Goal: Find specific page/section: Find specific page/section

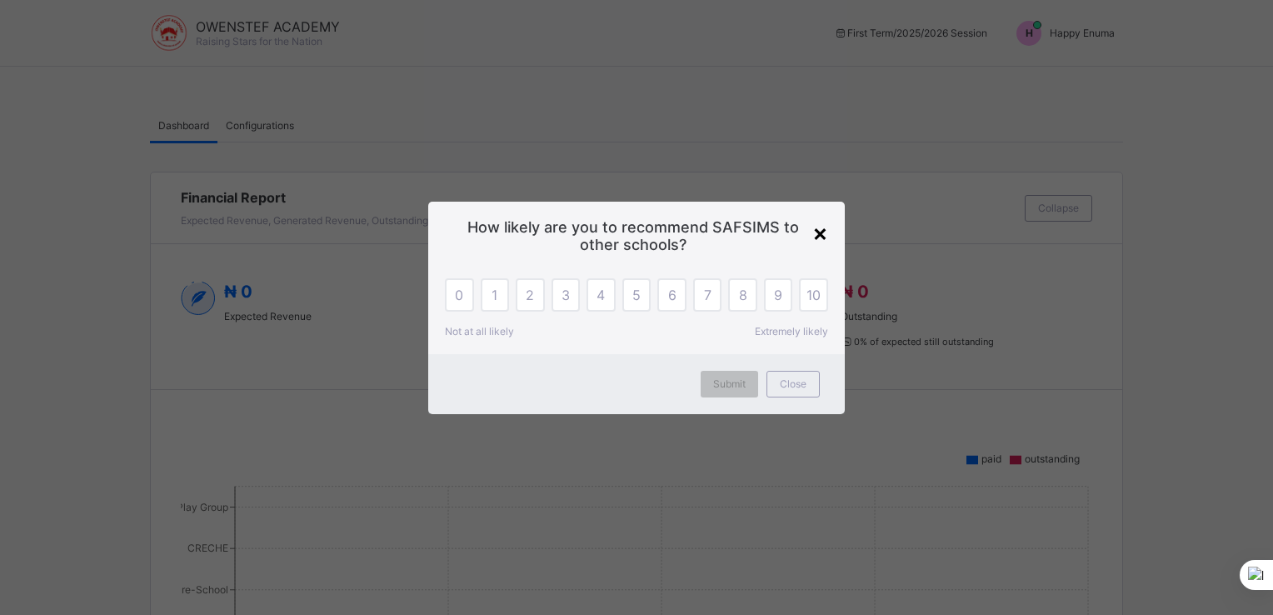
click at [825, 228] on div "×" at bounding box center [820, 232] width 16 height 28
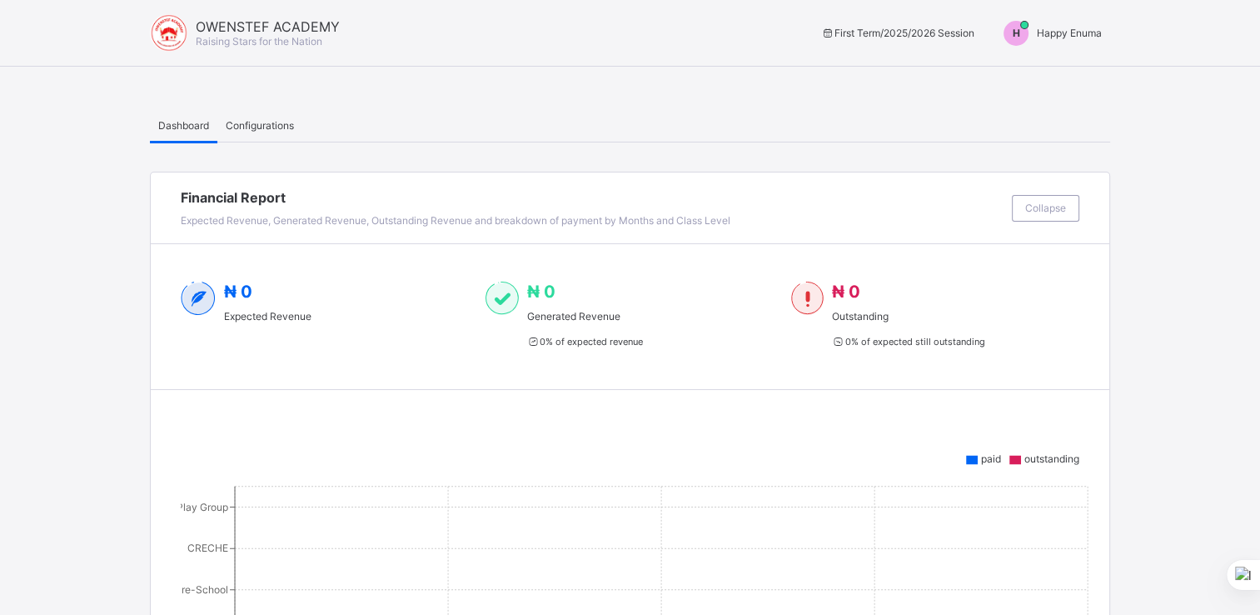
click at [1064, 33] on span "Happy Enuma" at bounding box center [1069, 33] width 65 height 12
click at [1031, 72] on span "Switch to Admin View" at bounding box center [1039, 71] width 127 height 19
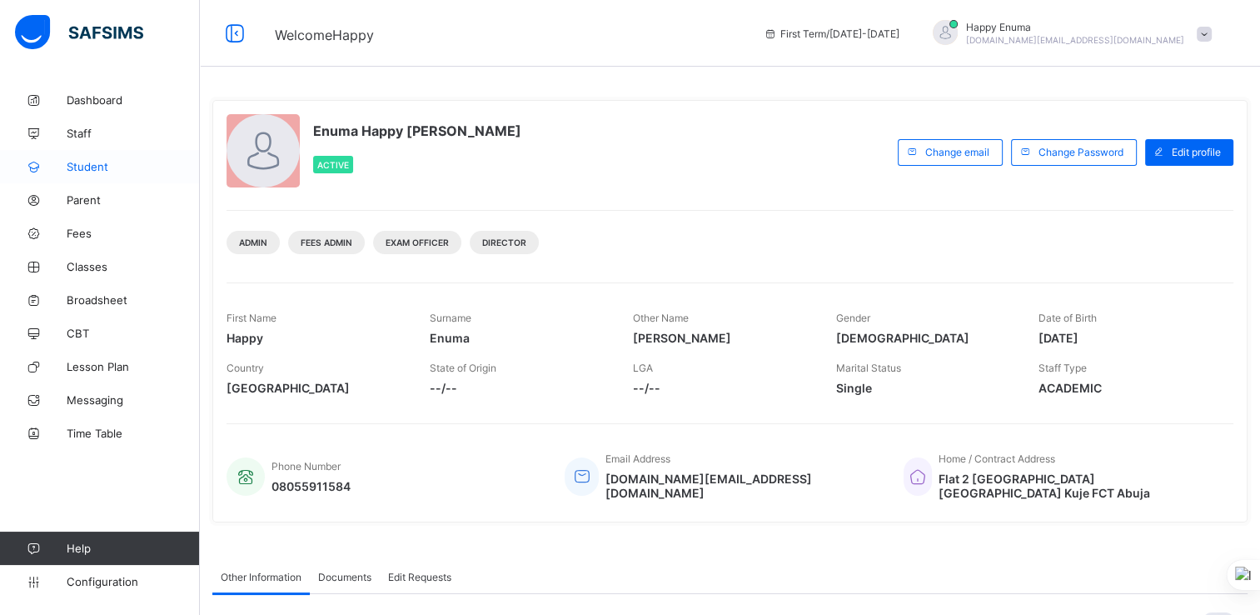
click at [95, 164] on span "Student" at bounding box center [133, 166] width 133 height 13
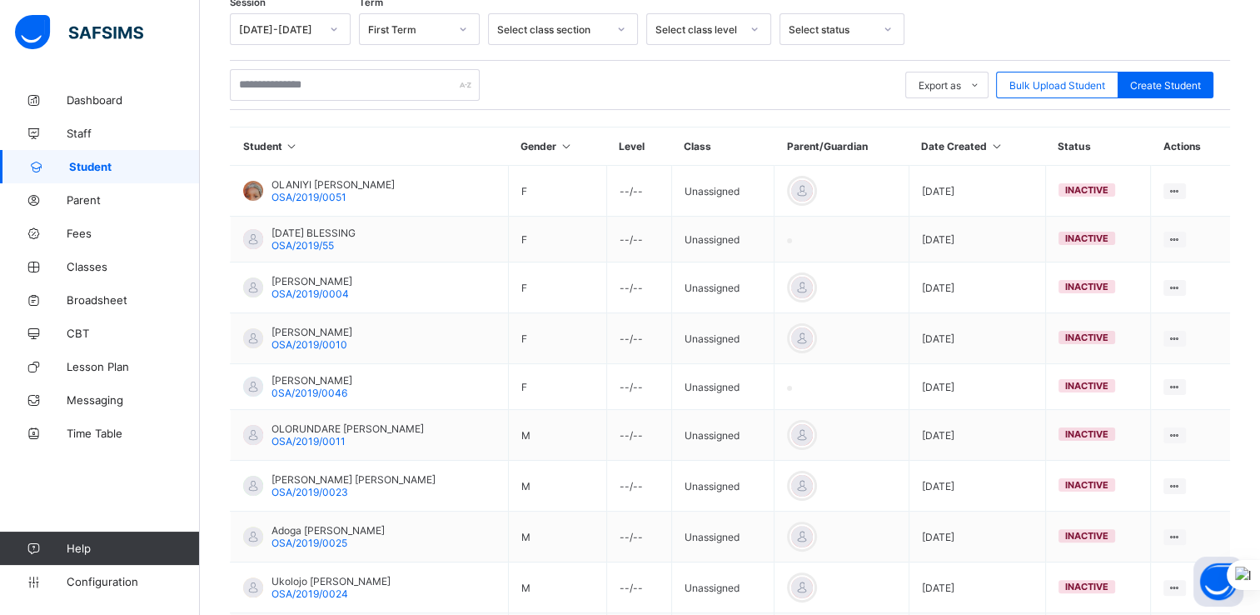
scroll to position [270, 0]
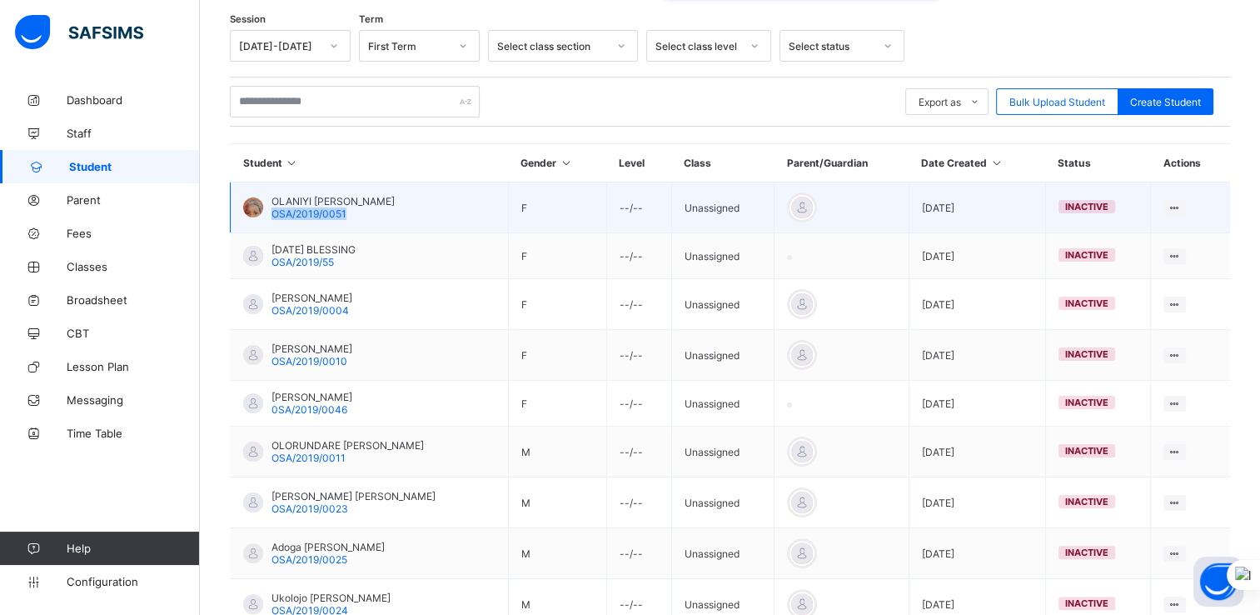
drag, startPoint x: 355, startPoint y: 209, endPoint x: 268, endPoint y: 209, distance: 86.6
click at [268, 209] on div "OLANIYI [PERSON_NAME] OSA/2019/0051" at bounding box center [319, 207] width 152 height 25
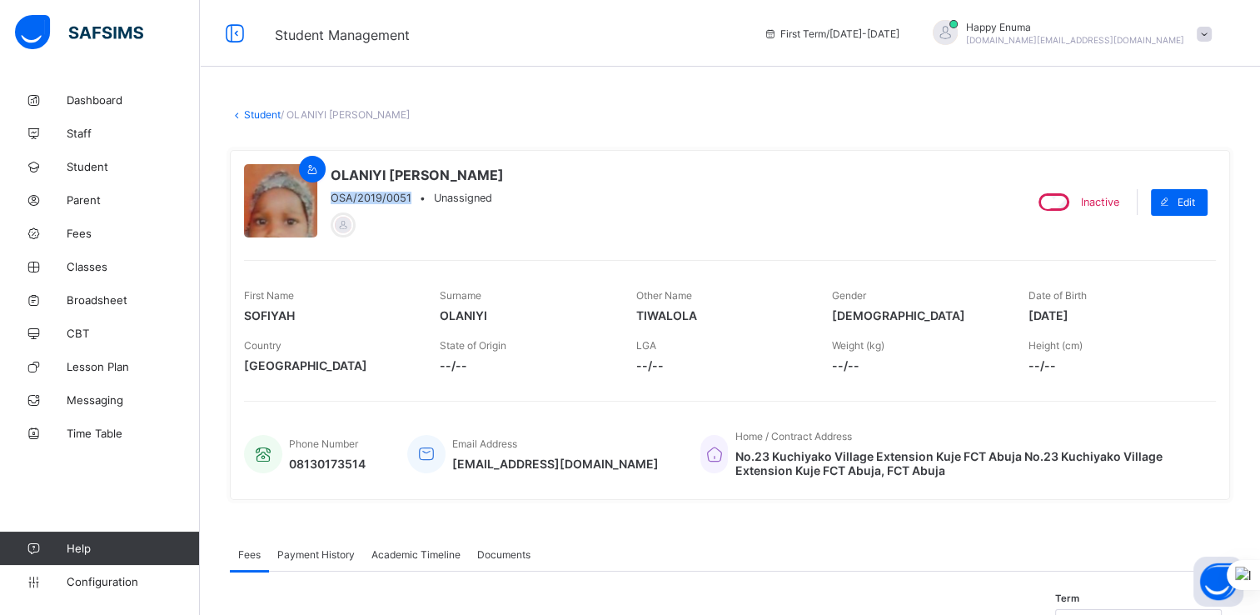
drag, startPoint x: 410, startPoint y: 192, endPoint x: 331, endPoint y: 195, distance: 79.2
click at [331, 195] on div "OSA/2019/0051 • Unassigned" at bounding box center [417, 198] width 173 height 12
copy span "OSA/2019/0051"
click at [79, 130] on span "Staff" at bounding box center [133, 133] width 133 height 13
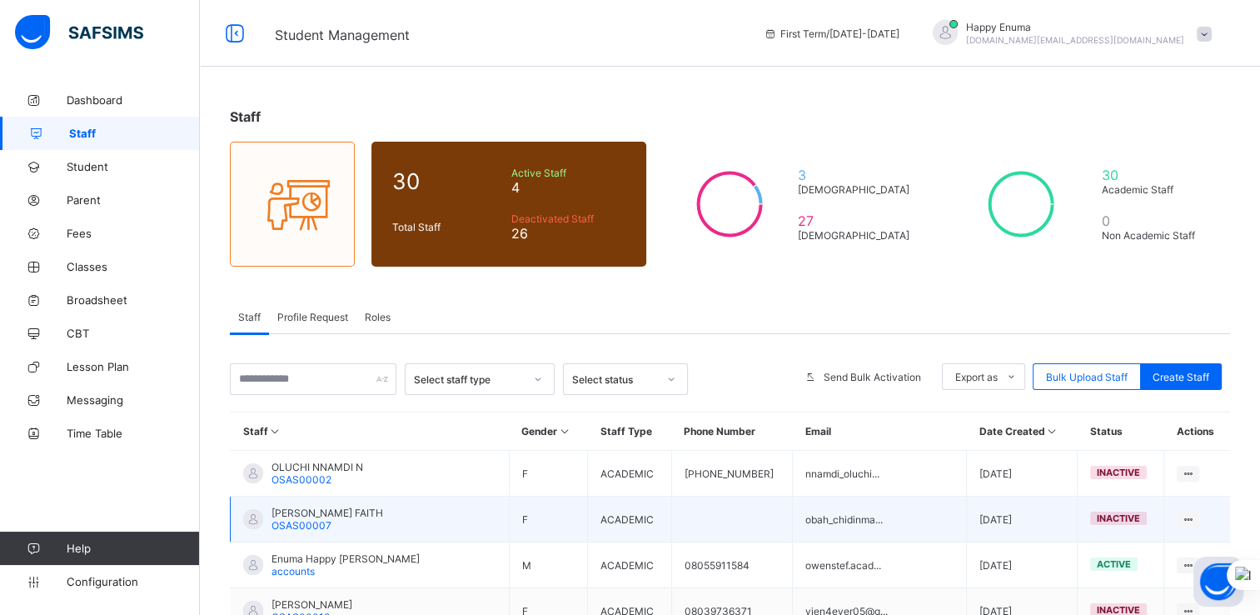
scroll to position [13, 0]
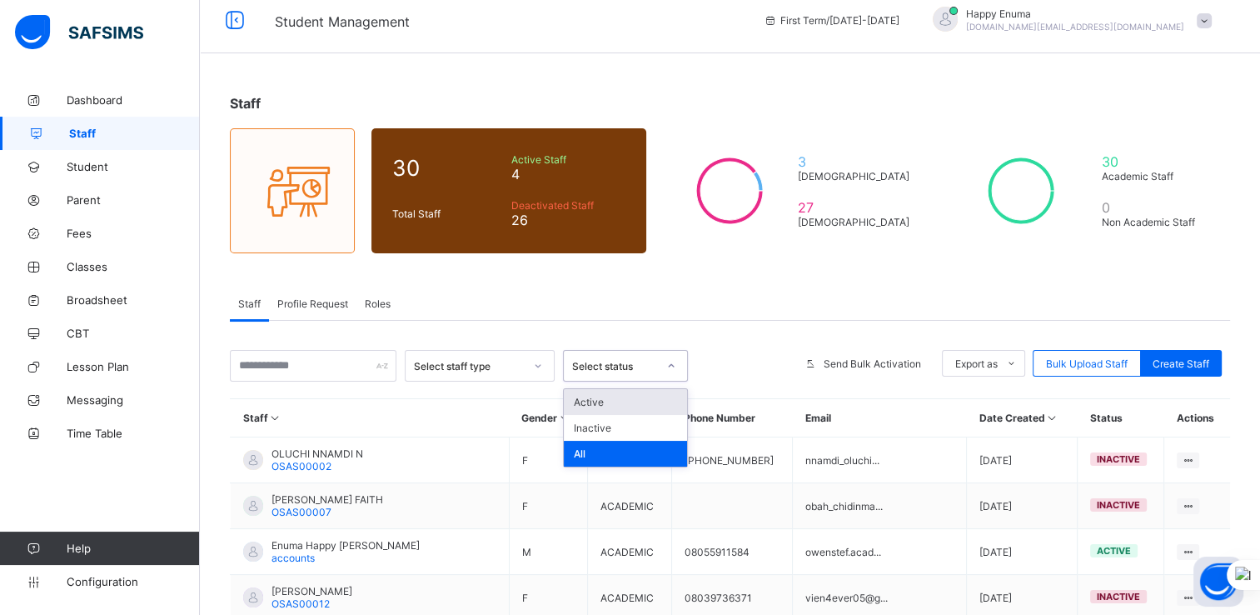
click at [670, 363] on icon at bounding box center [671, 365] width 10 height 17
click at [580, 398] on div "Active" at bounding box center [625, 402] width 123 height 26
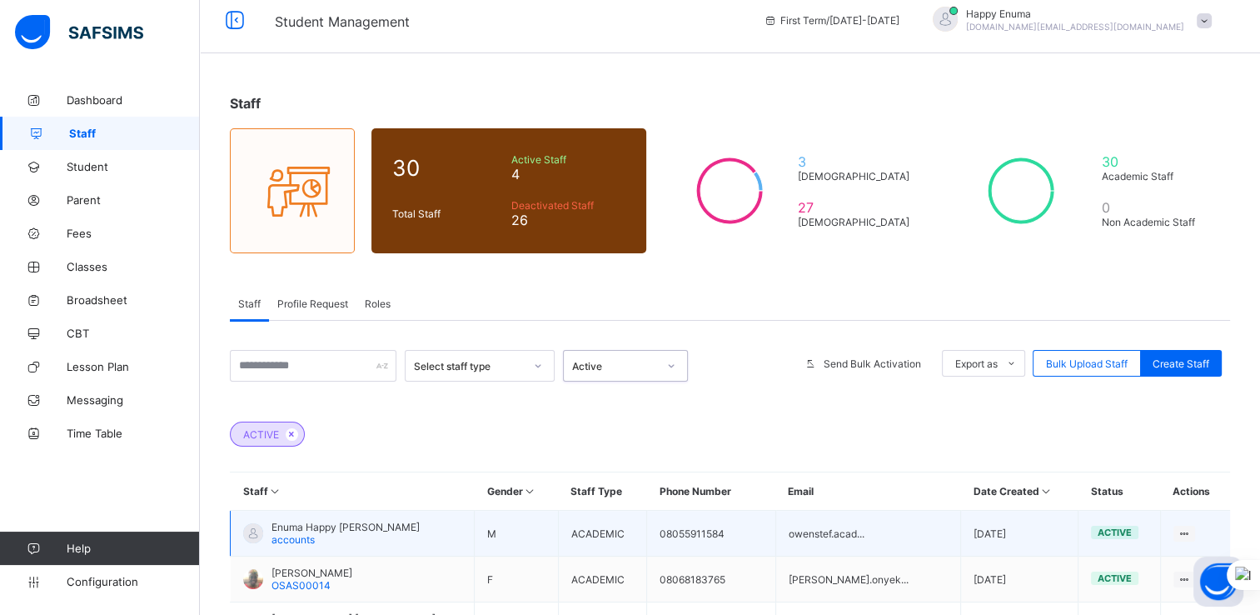
scroll to position [192, 0]
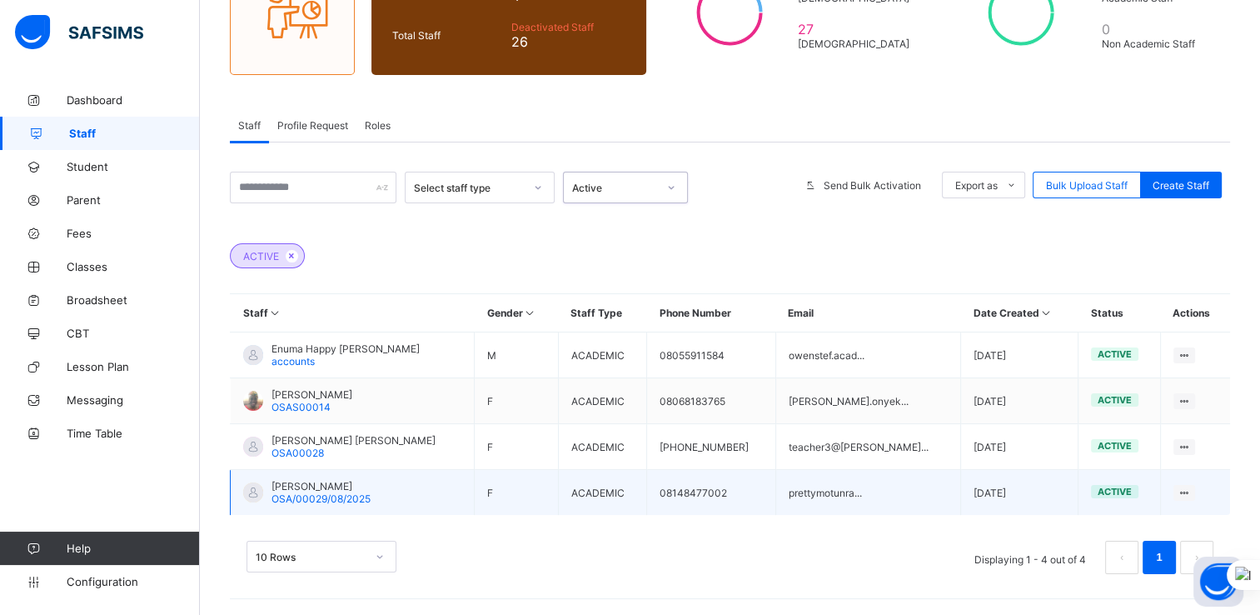
click at [333, 483] on span "[PERSON_NAME]" at bounding box center [321, 486] width 99 height 12
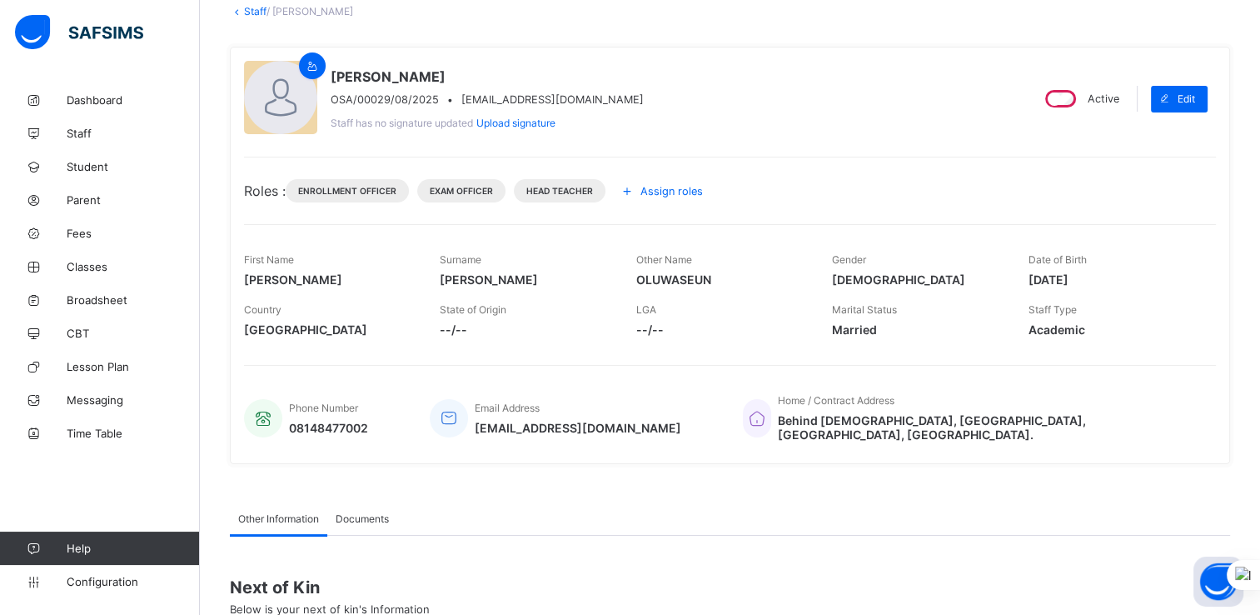
scroll to position [106, 0]
